Goal: Check status

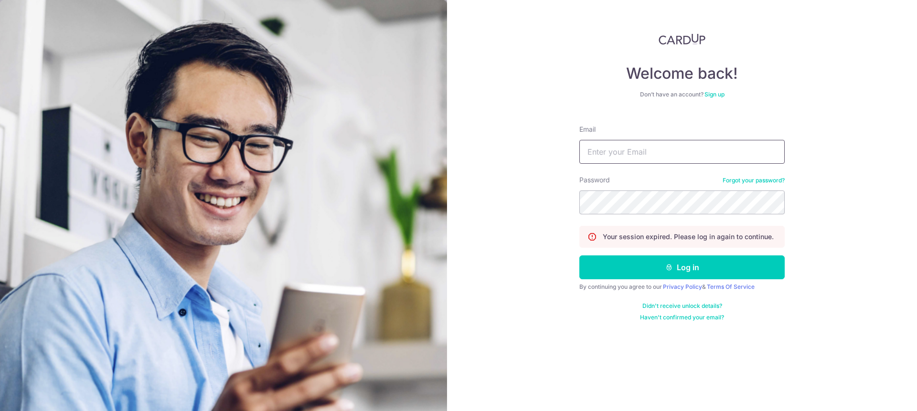
click at [636, 159] on input "Email" at bounding box center [681, 152] width 205 height 24
type input "[EMAIL_ADDRESS]"
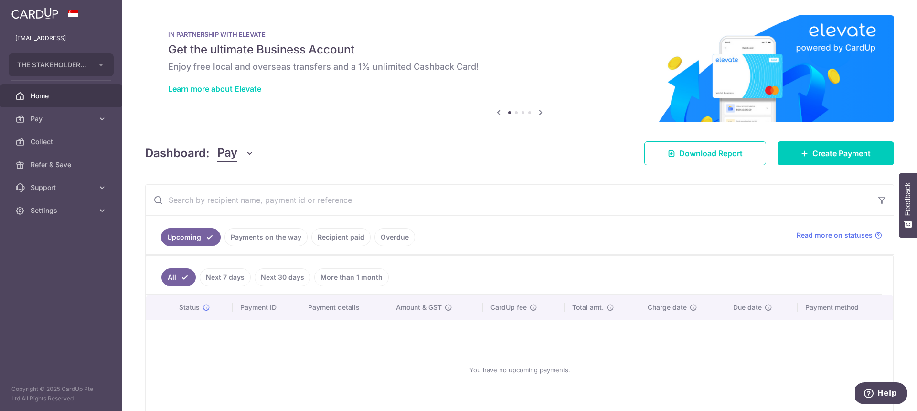
click at [346, 234] on link "Recipient paid" at bounding box center [340, 237] width 59 height 18
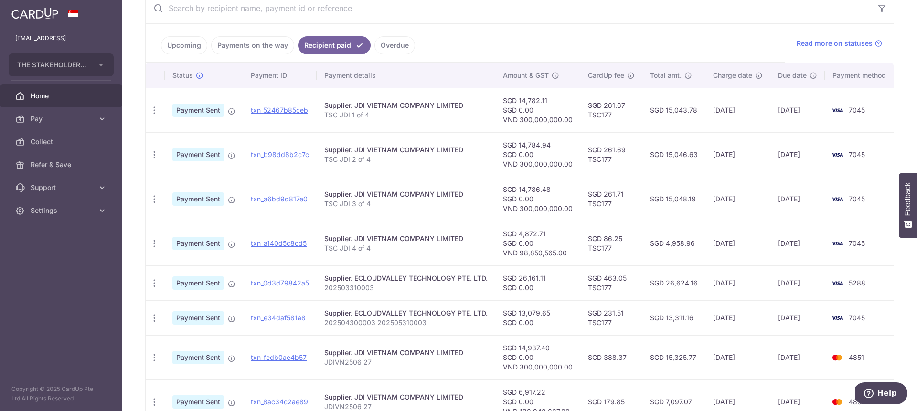
scroll to position [193, 0]
